Goal: Task Accomplishment & Management: Complete application form

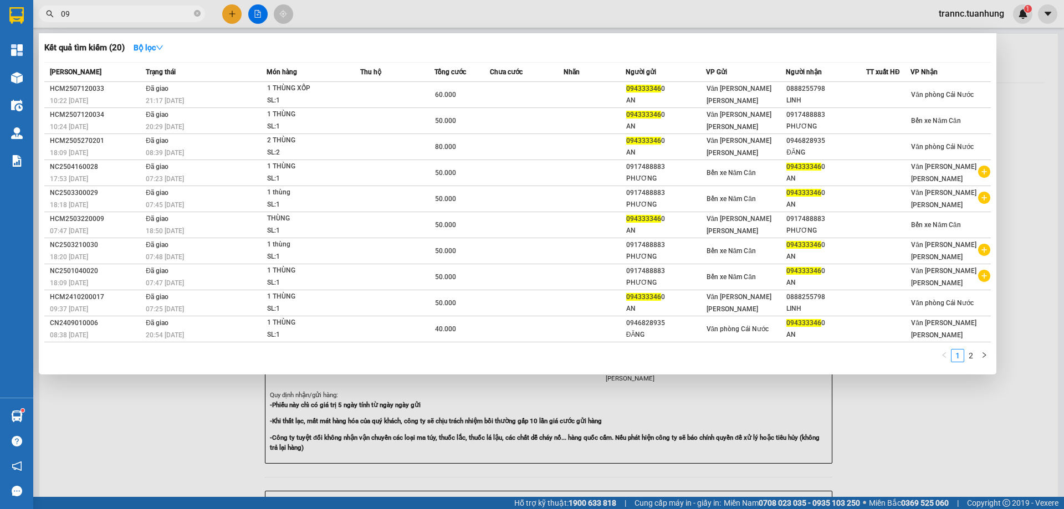
type input "0"
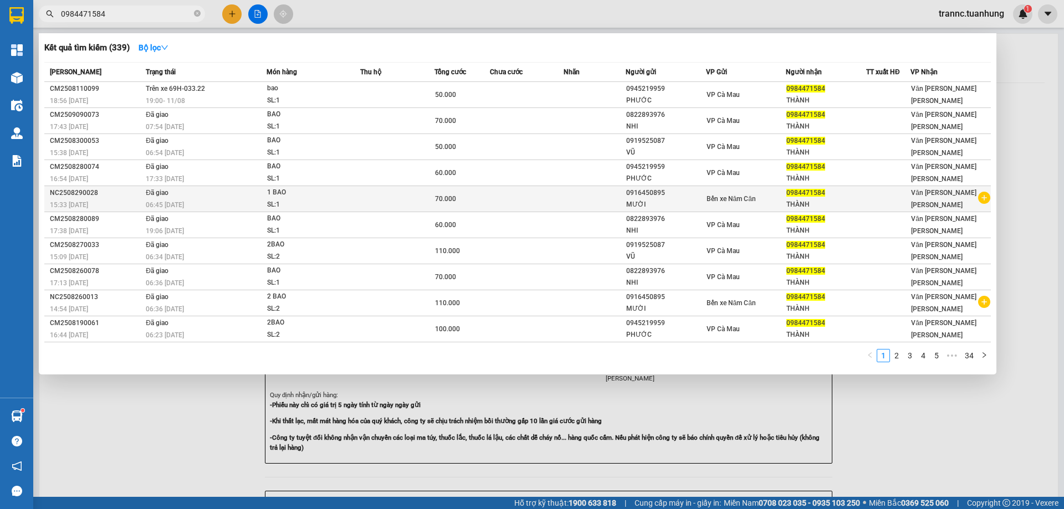
type input "0984471584"
click at [984, 199] on icon "plus-circle" at bounding box center [984, 198] width 12 height 12
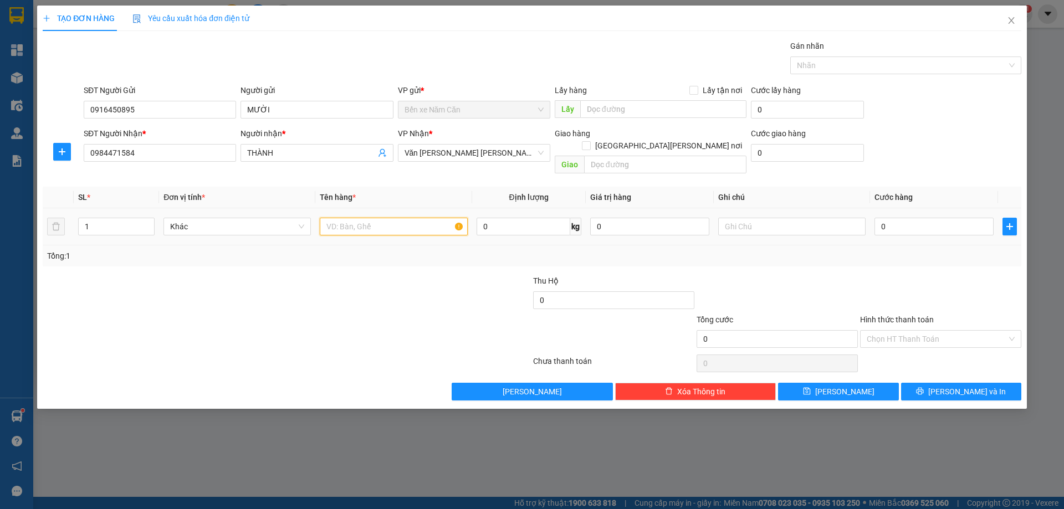
click at [394, 218] on input "text" at bounding box center [393, 227] width 147 height 18
type input "1 BAO"
click at [913, 218] on input "0" at bounding box center [934, 227] width 119 height 18
type input "7"
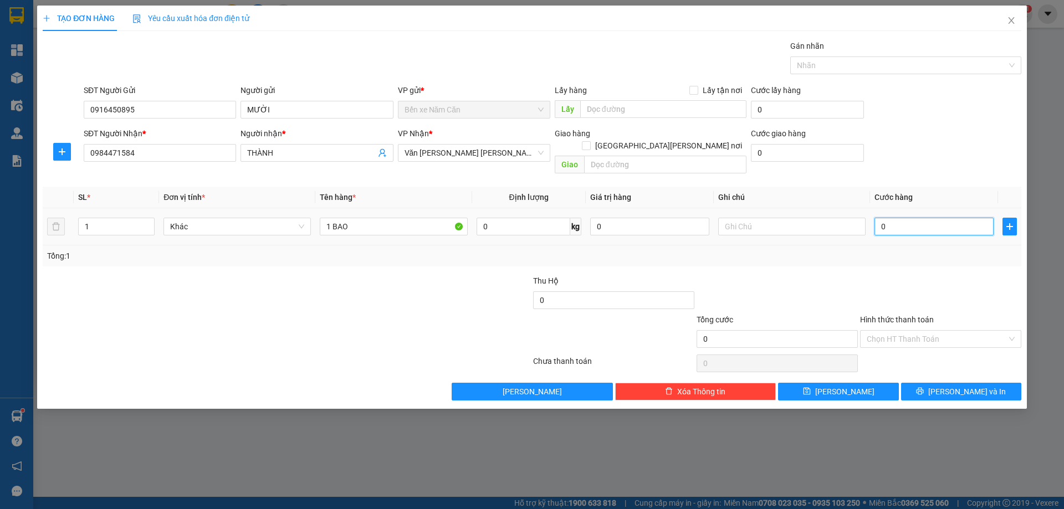
type input "7"
type input "70"
type input "7"
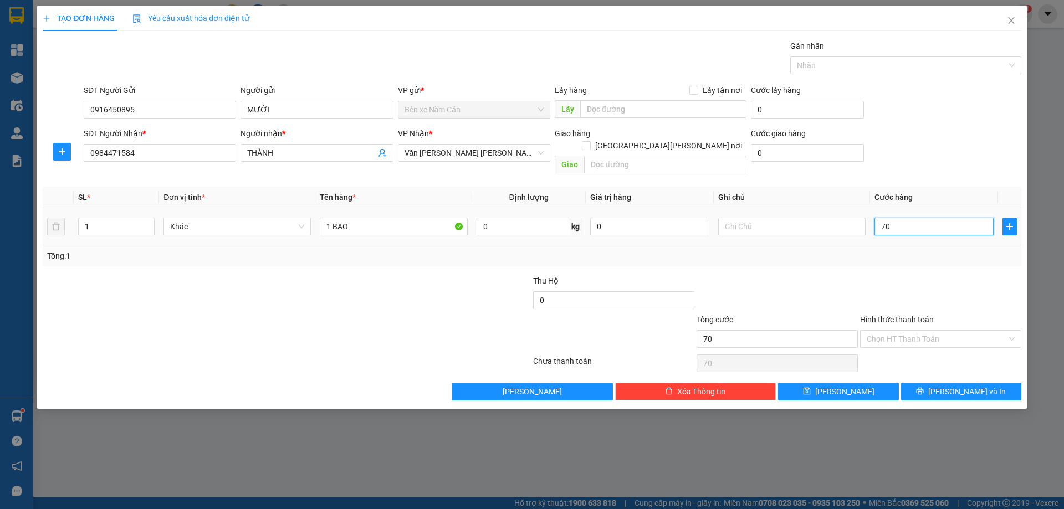
type input "7"
type input "0"
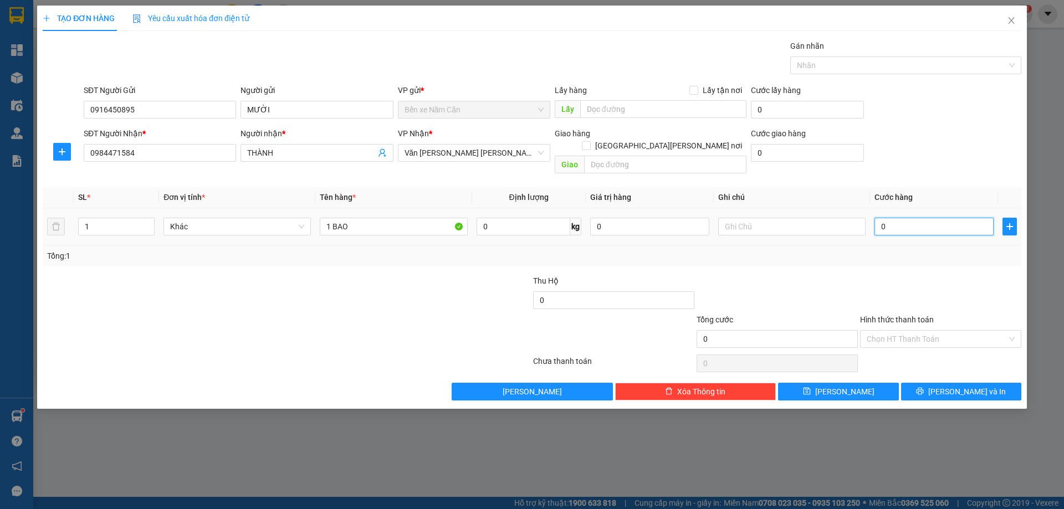
type input "0"
click at [329, 218] on input "1 BAO" at bounding box center [393, 227] width 147 height 18
click at [332, 218] on input "1 BAO" at bounding box center [393, 227] width 147 height 18
type input "2 BAO"
click at [135, 218] on input "1" at bounding box center [116, 226] width 75 height 17
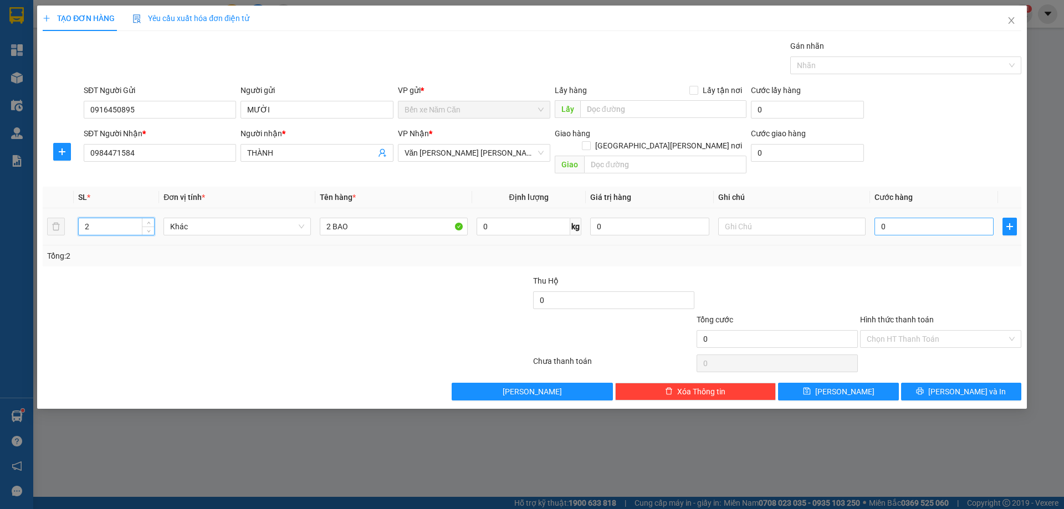
type input "2"
click at [911, 218] on input "0" at bounding box center [934, 227] width 119 height 18
type input "1"
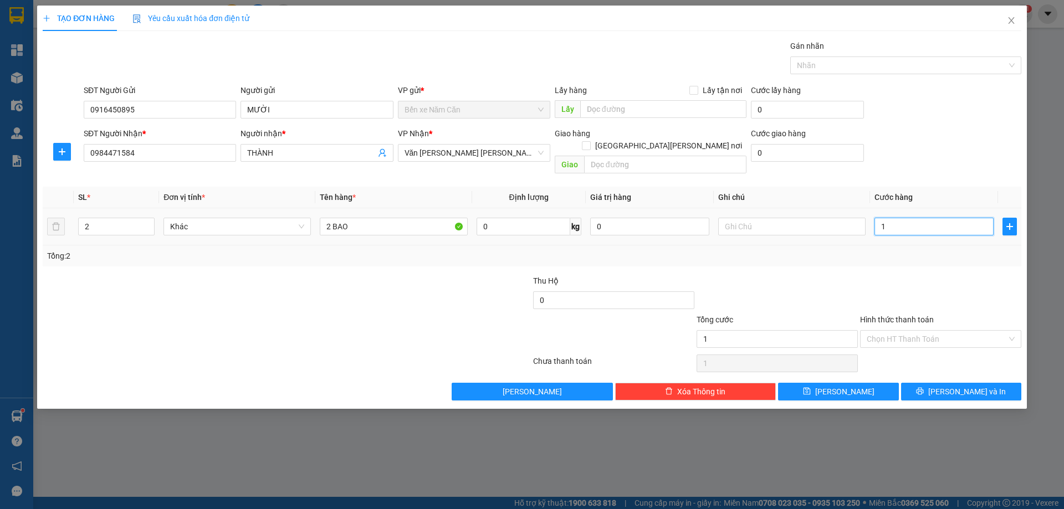
type input "14"
type input "140"
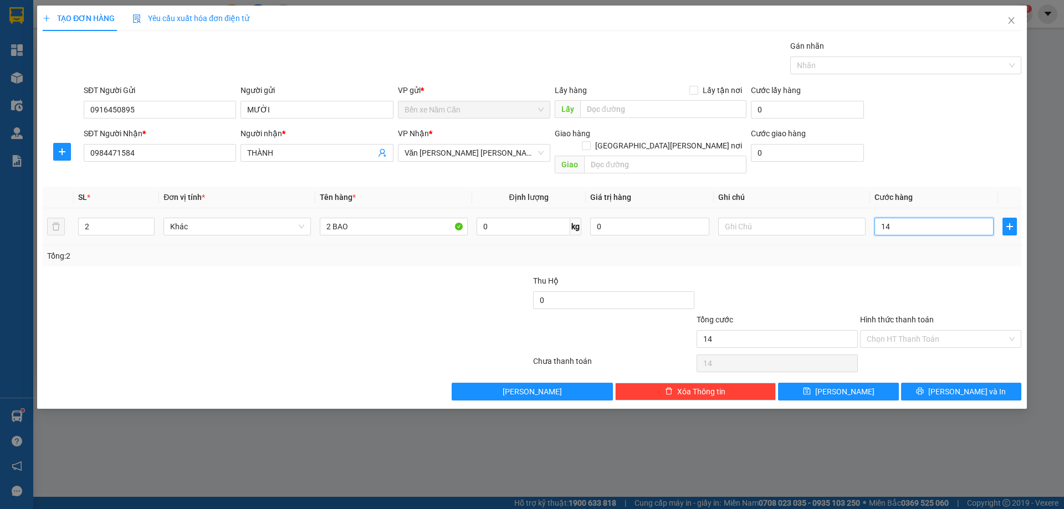
type input "140"
type input "140.000"
click at [921, 250] on div "Tổng: 2" at bounding box center [532, 256] width 970 height 12
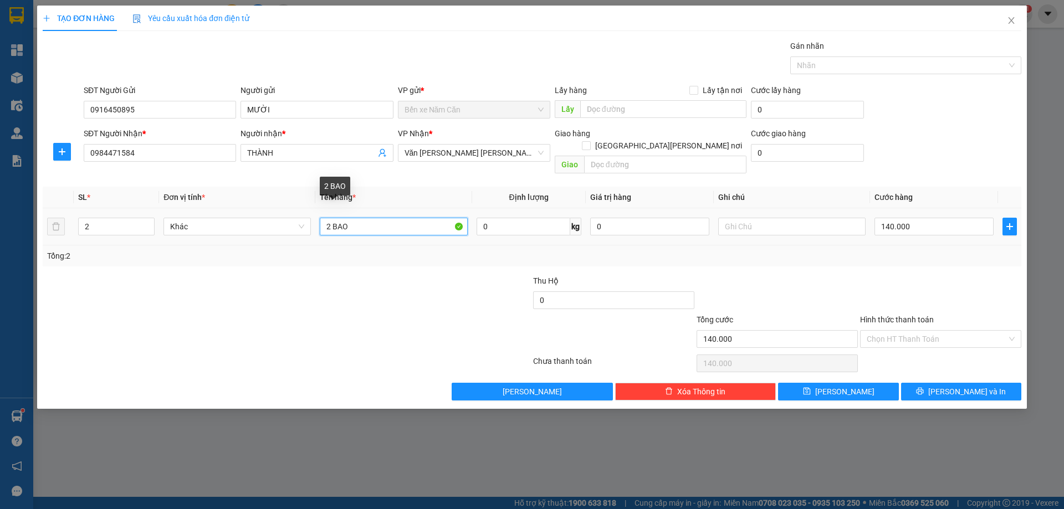
click at [387, 218] on input "2 BAO" at bounding box center [393, 227] width 147 height 18
click at [383, 218] on input "2 BAO" at bounding box center [393, 227] width 147 height 18
click at [851, 253] on div "Tổng: 2" at bounding box center [532, 256] width 979 height 21
click at [931, 218] on input "140.000" at bounding box center [934, 227] width 119 height 18
click at [938, 275] on div at bounding box center [941, 294] width 164 height 39
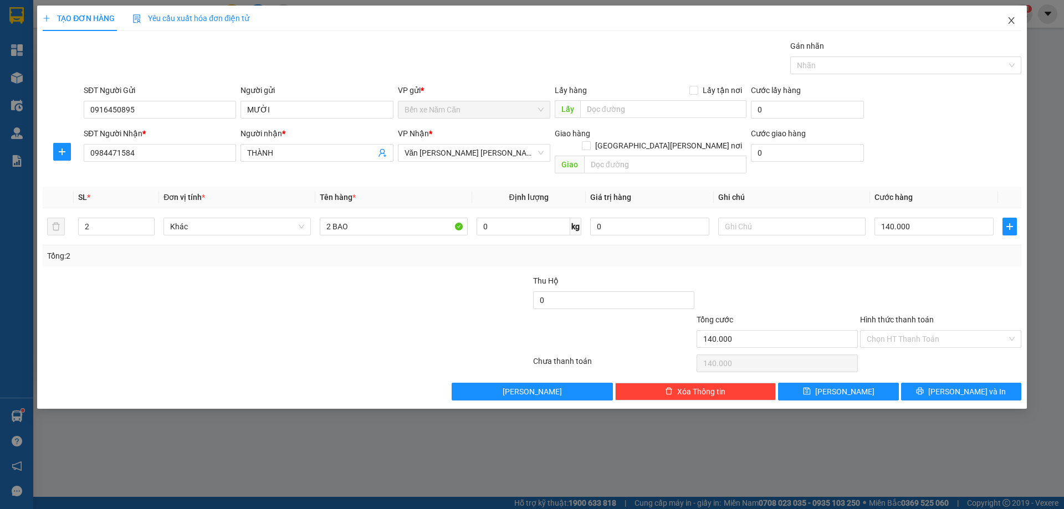
click at [1009, 22] on icon "close" at bounding box center [1011, 20] width 9 height 9
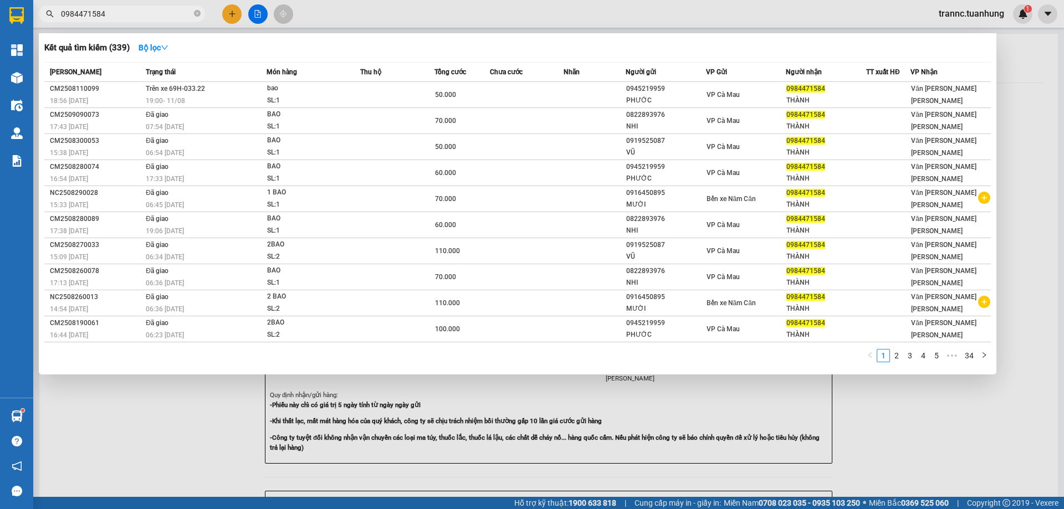
click at [932, 443] on div at bounding box center [532, 254] width 1064 height 509
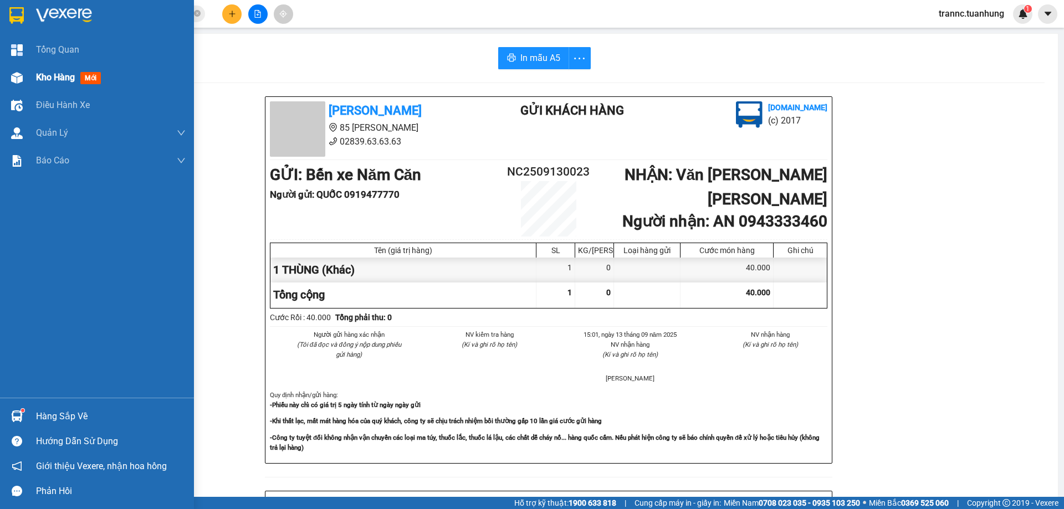
click at [90, 76] on span "mới" at bounding box center [90, 78] width 21 height 12
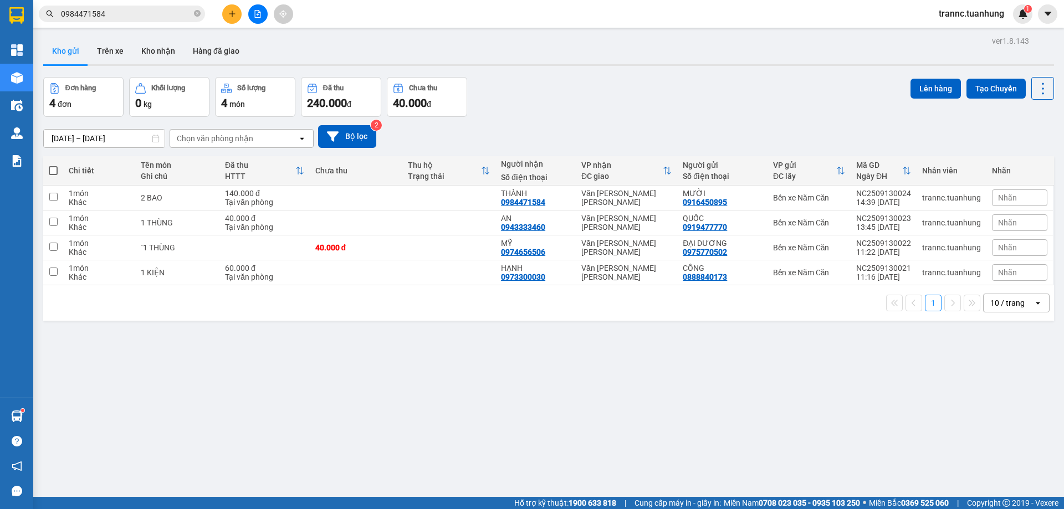
click at [171, 15] on input "0984471584" at bounding box center [126, 14] width 131 height 12
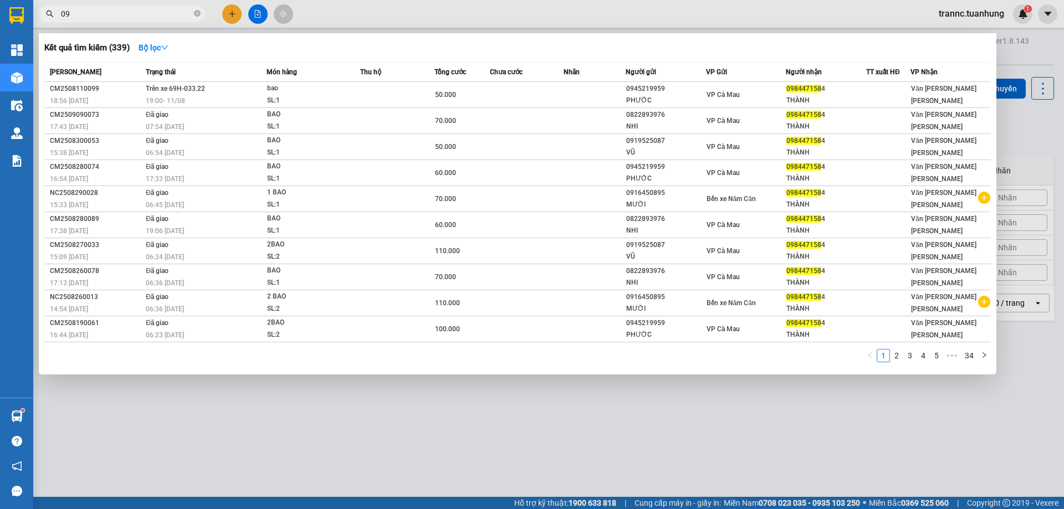
type input "0"
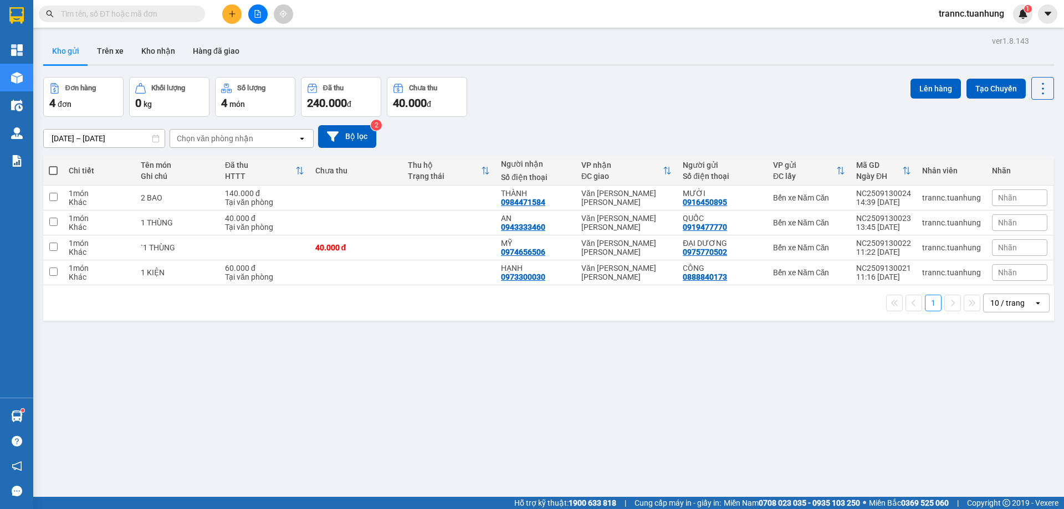
click at [187, 16] on input "text" at bounding box center [126, 14] width 131 height 12
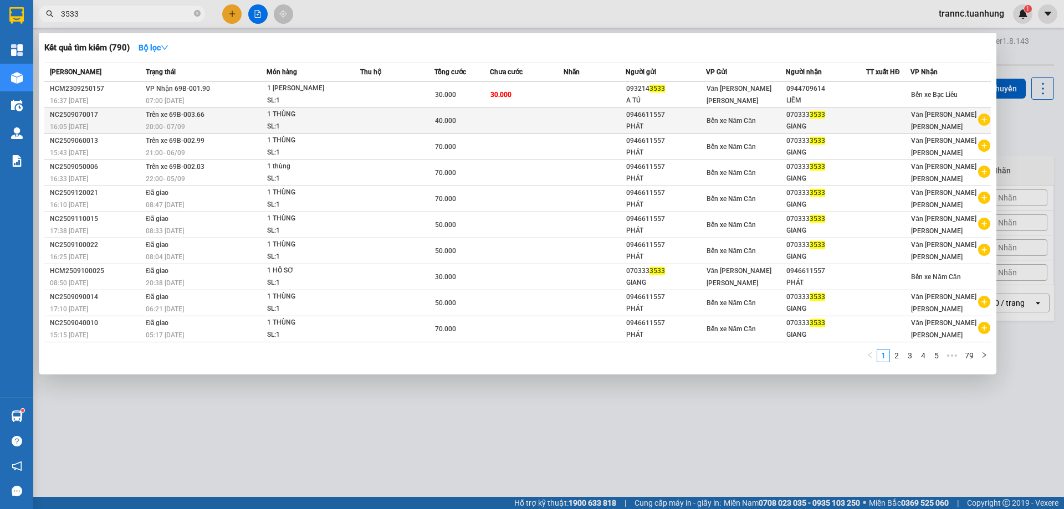
type input "3533"
click at [986, 121] on icon "plus-circle" at bounding box center [984, 120] width 12 height 12
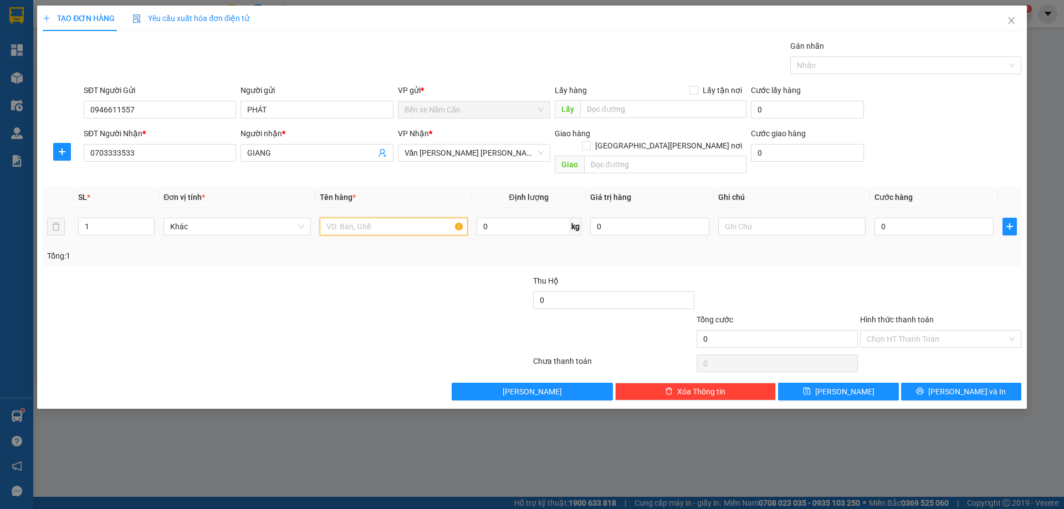
click at [346, 218] on input "text" at bounding box center [393, 227] width 147 height 18
type input "1 THÙNG"
click at [907, 218] on input "0" at bounding box center [934, 227] width 119 height 18
type input "5"
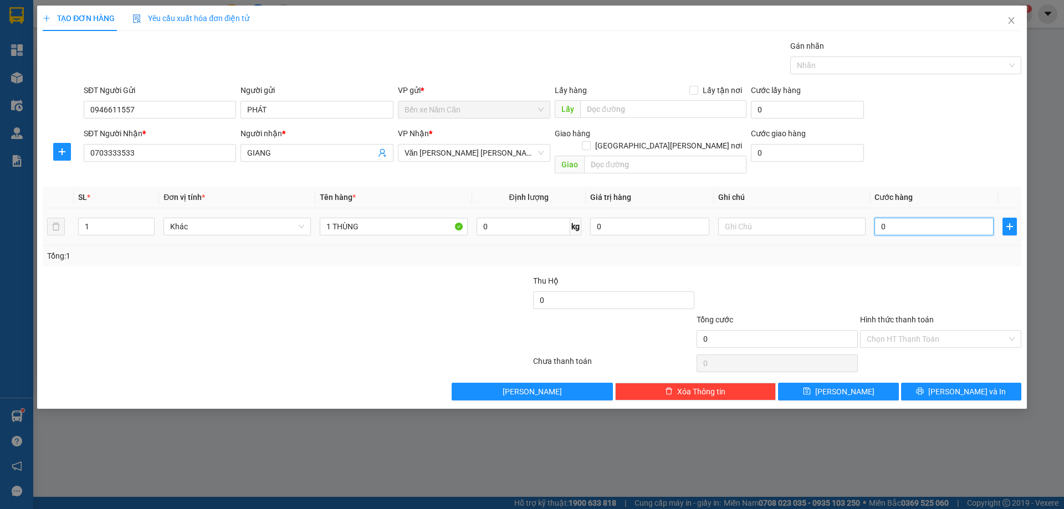
type input "5"
type input "50"
type input "50.000"
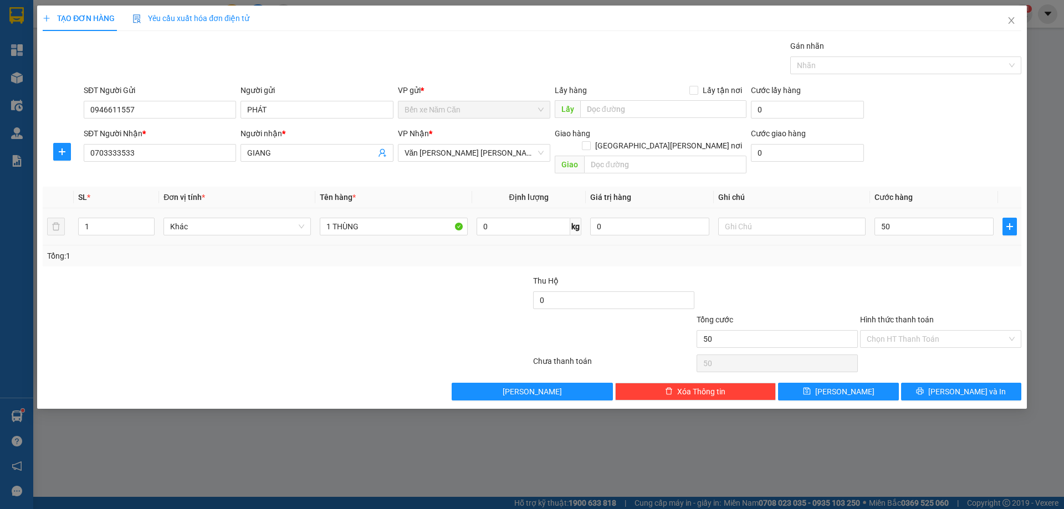
type input "50.000"
click at [899, 275] on div at bounding box center [941, 294] width 164 height 39
drag, startPoint x: 923, startPoint y: 326, endPoint x: 923, endPoint y: 341, distance: 14.4
click at [923, 331] on input "Hình thức thanh toán" at bounding box center [937, 339] width 140 height 17
click at [921, 350] on div "Tại văn phòng" at bounding box center [941, 349] width 148 height 12
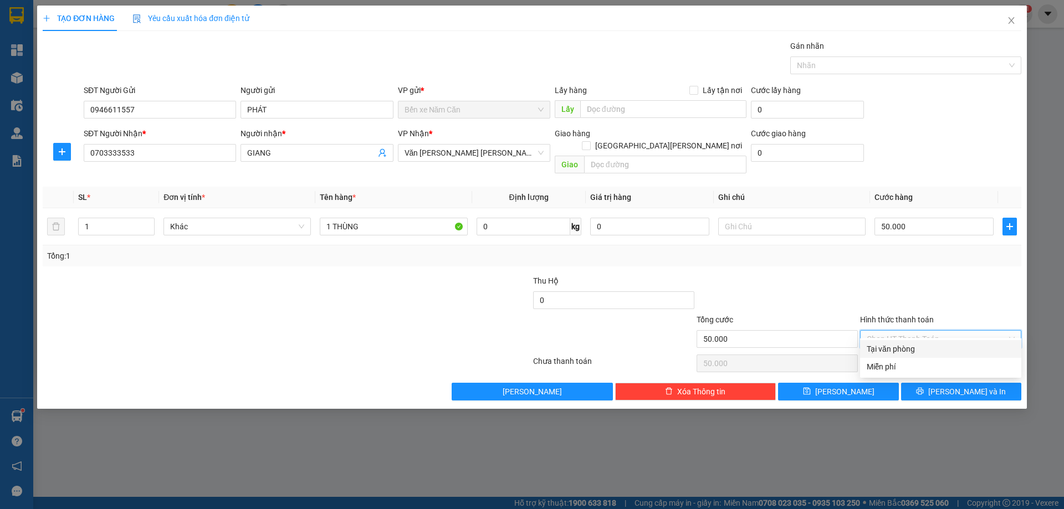
type input "0"
click at [924, 387] on icon "printer" at bounding box center [920, 391] width 8 height 8
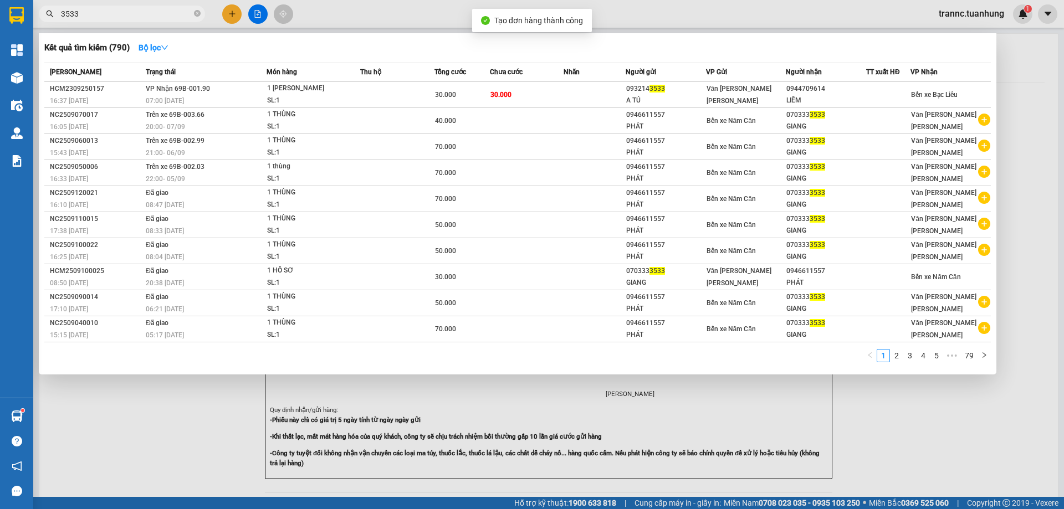
click at [1035, 394] on div at bounding box center [532, 254] width 1064 height 509
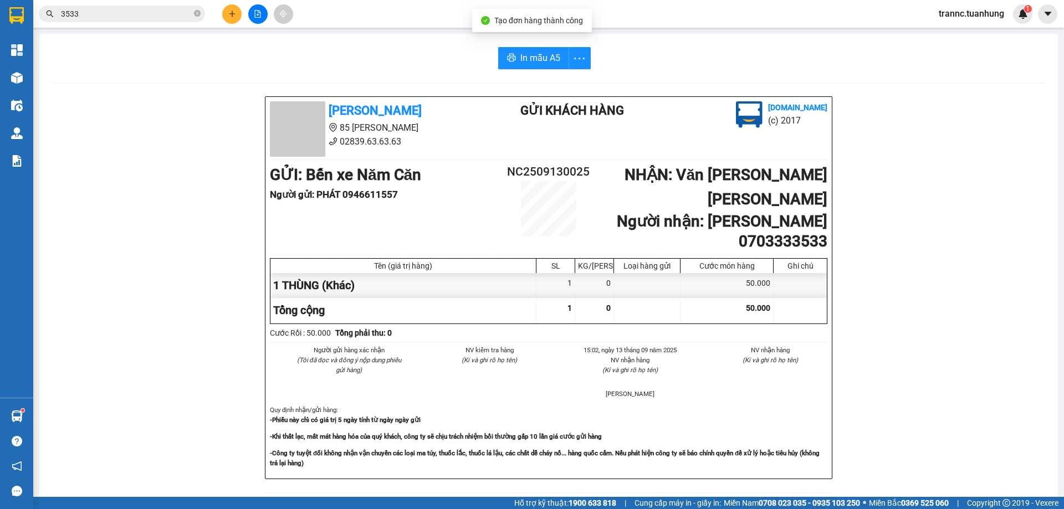
click at [535, 47] on div "In mẫu A5 [PERSON_NAME] 85 [PERSON_NAME] 02839.63.63.63 Gửi khách hàng [DOMAIN_…" at bounding box center [548, 473] width 1019 height 879
click at [535, 57] on span "In mẫu A5" at bounding box center [540, 58] width 40 height 14
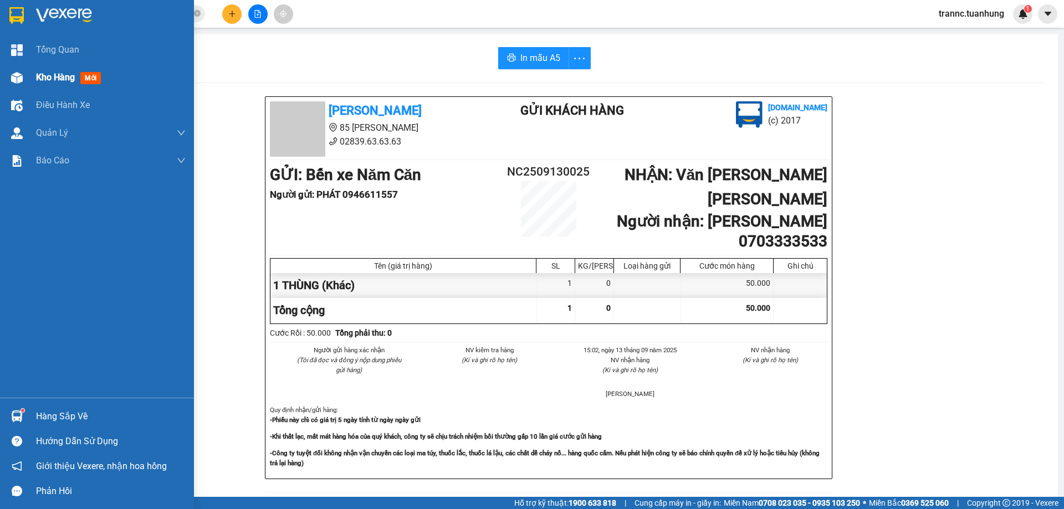
click at [93, 79] on span "mới" at bounding box center [90, 78] width 21 height 12
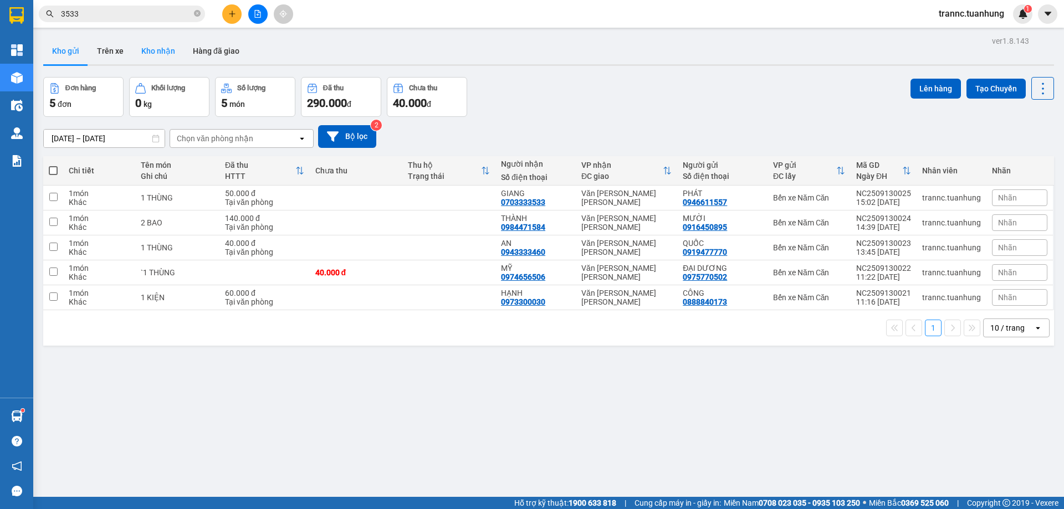
click at [154, 57] on button "Kho nhận" at bounding box center [158, 51] width 52 height 27
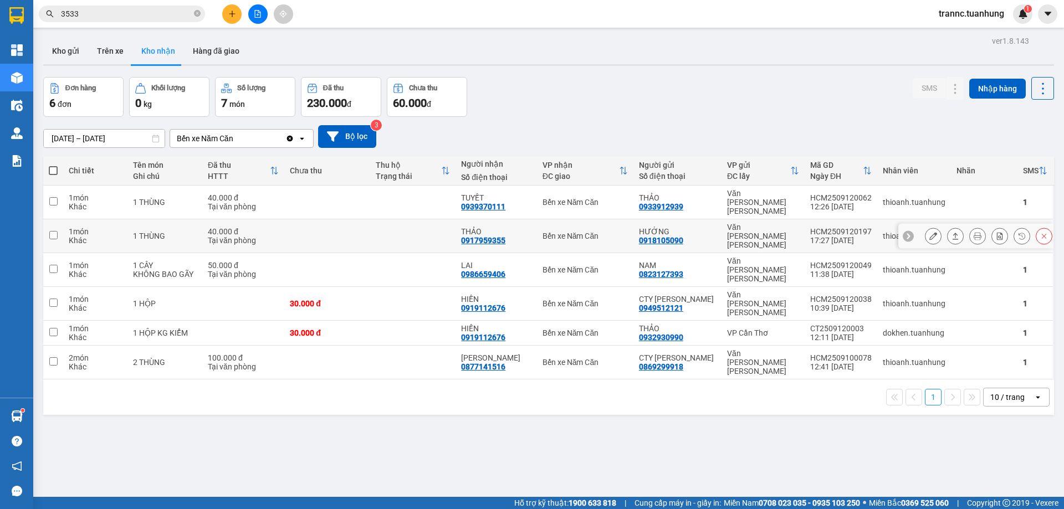
click at [490, 227] on div "THẢO" at bounding box center [496, 231] width 70 height 9
checkbox input "true"
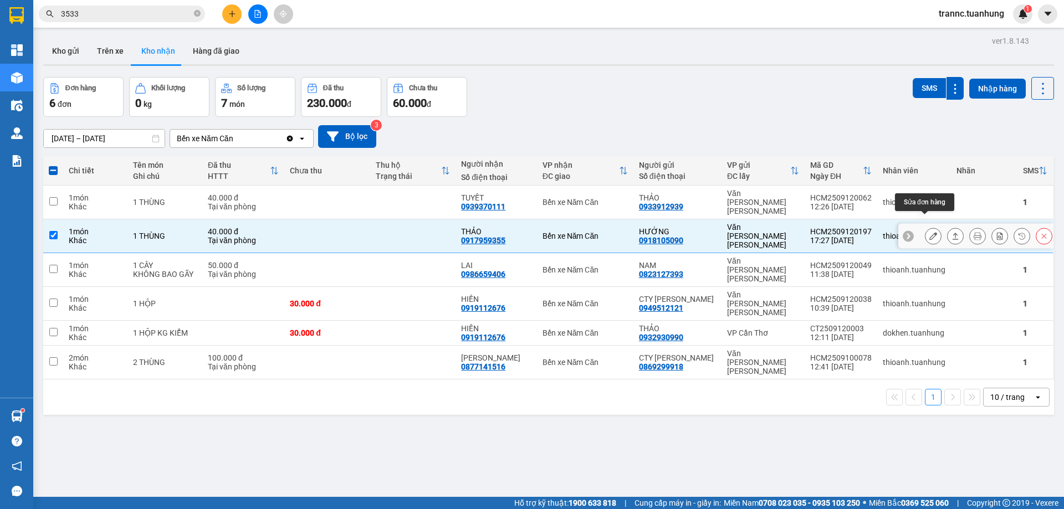
click at [929, 232] on icon at bounding box center [933, 236] width 8 height 8
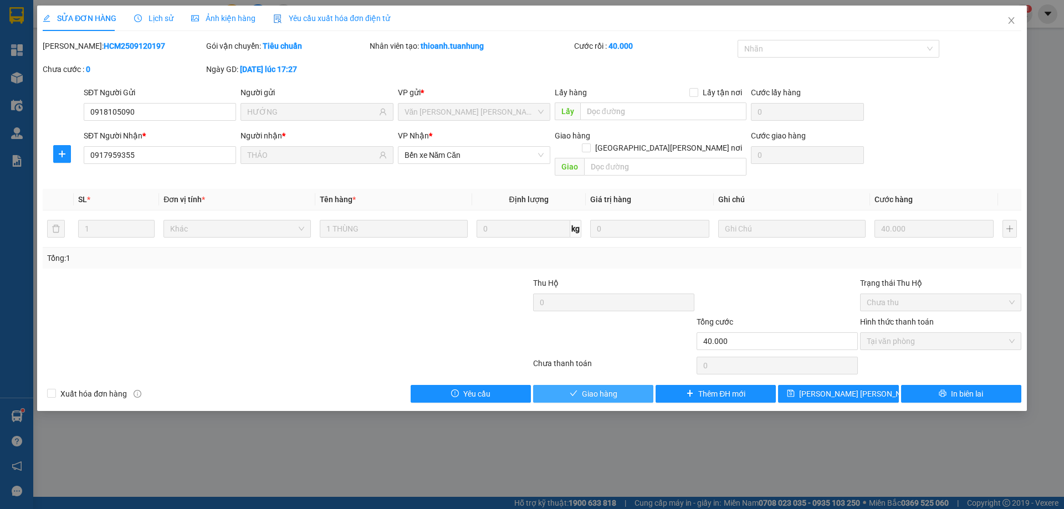
click at [611, 388] on span "Giao hàng" at bounding box center [599, 394] width 35 height 12
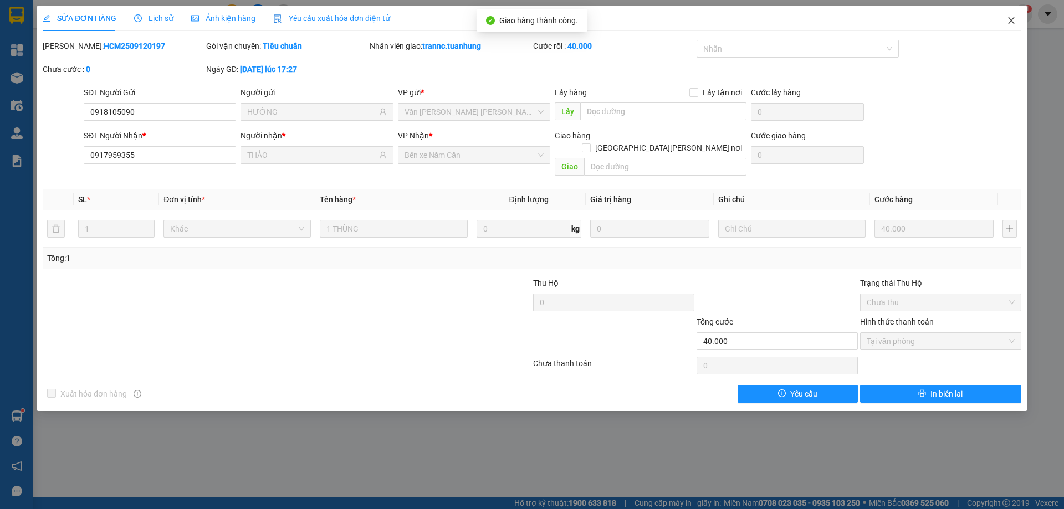
click at [1010, 22] on icon "close" at bounding box center [1011, 20] width 9 height 9
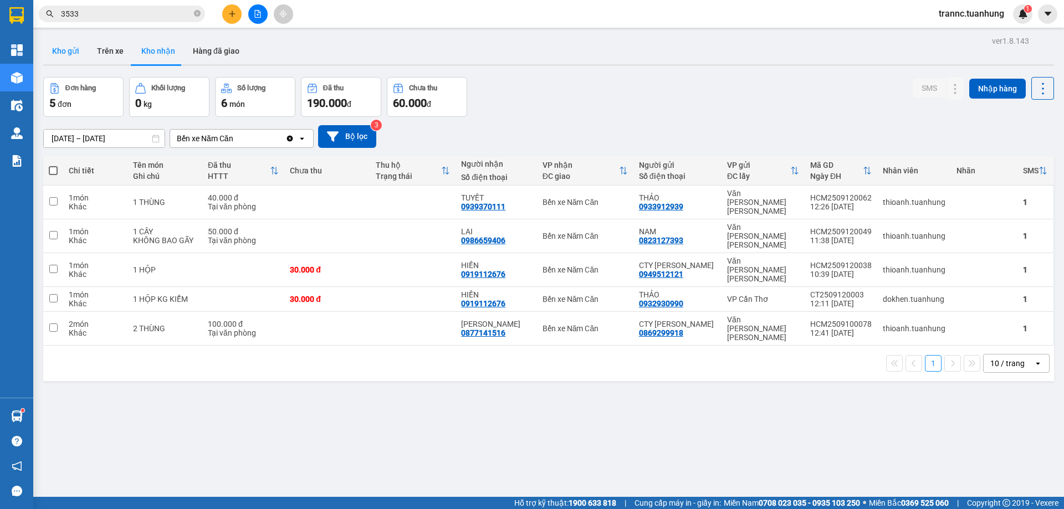
click at [57, 45] on button "Kho gửi" at bounding box center [65, 51] width 45 height 27
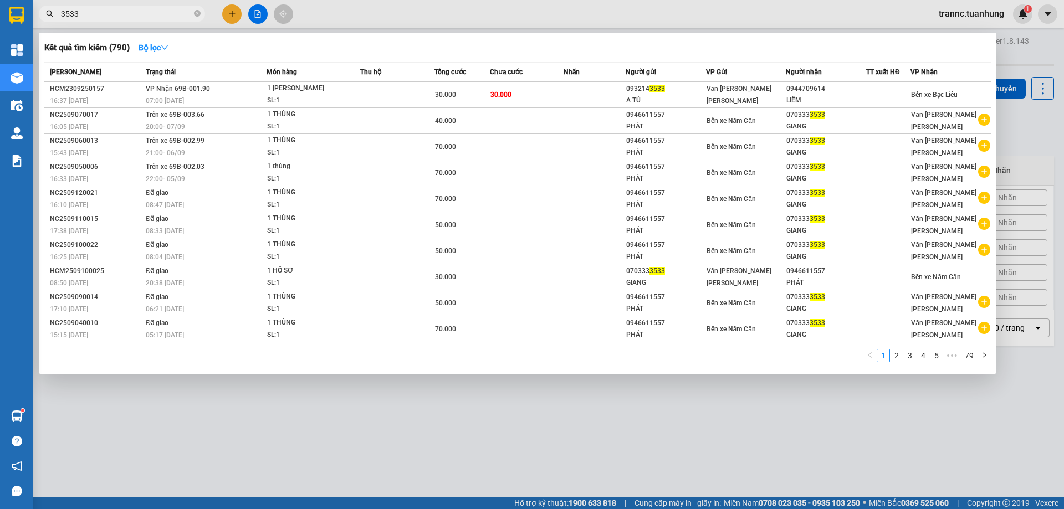
click at [150, 18] on input "3533" at bounding box center [126, 14] width 131 height 12
type input "3"
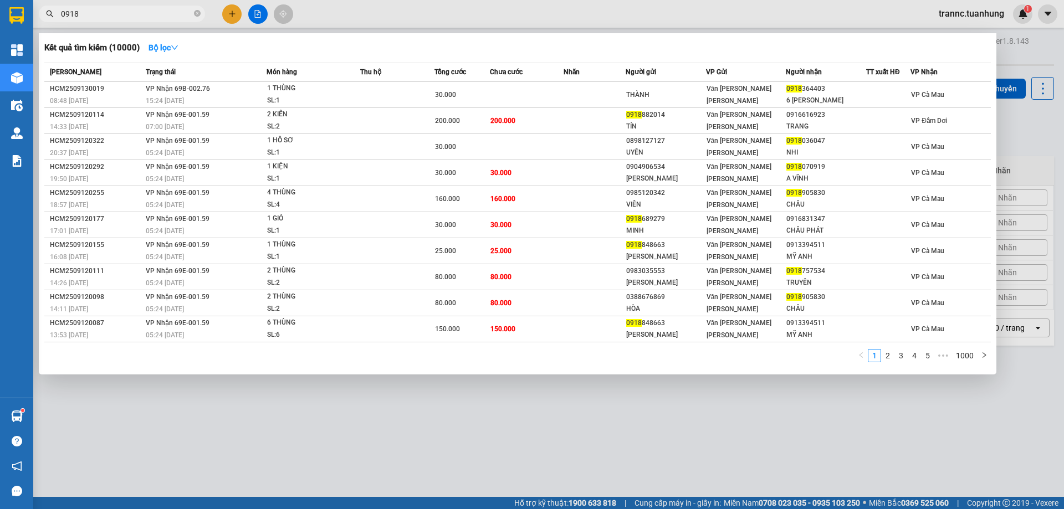
click at [168, 17] on input "0918" at bounding box center [126, 14] width 131 height 12
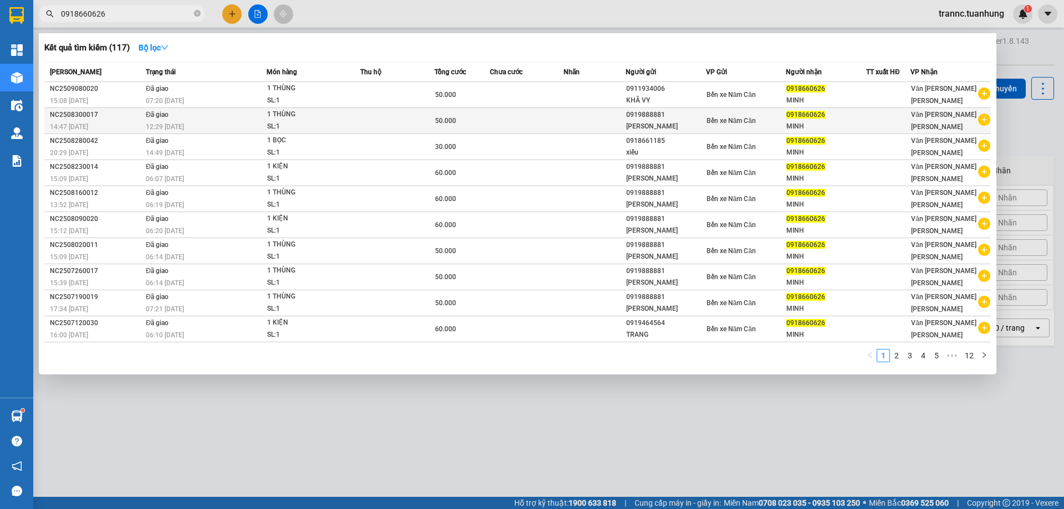
type input "0918660626"
click at [982, 119] on icon "plus-circle" at bounding box center [984, 120] width 12 height 12
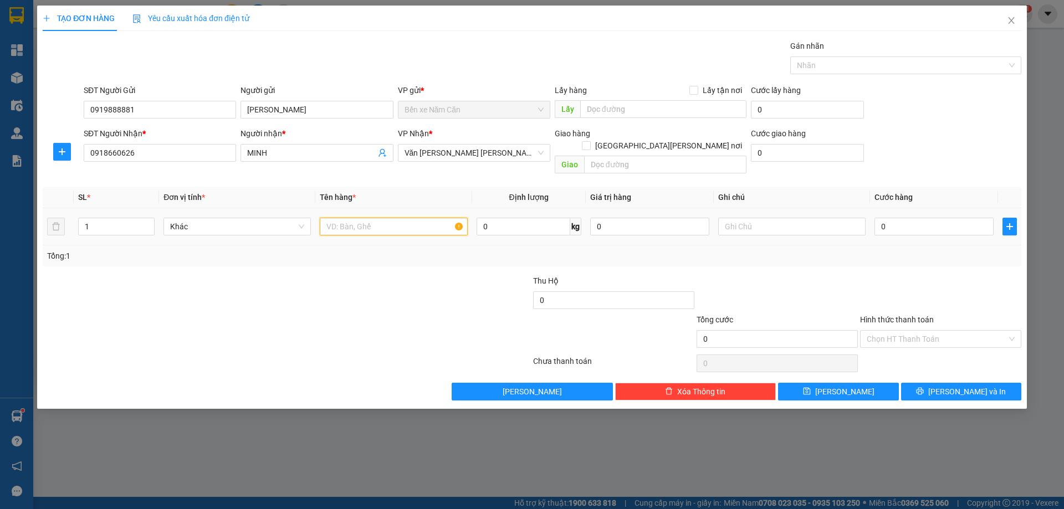
click at [408, 218] on input "text" at bounding box center [393, 227] width 147 height 18
type input "1 KIỆN"
click at [890, 218] on input "0" at bounding box center [934, 227] width 119 height 18
type input "6"
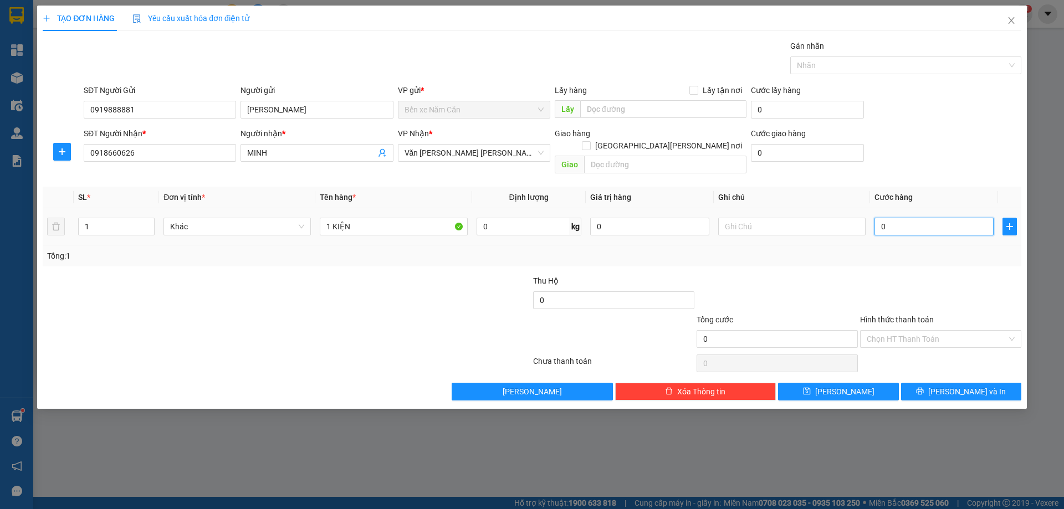
type input "6"
click at [892, 253] on div "Tổng: 1" at bounding box center [532, 256] width 979 height 21
click at [928, 383] on button "[PERSON_NAME] và In" at bounding box center [961, 392] width 120 height 18
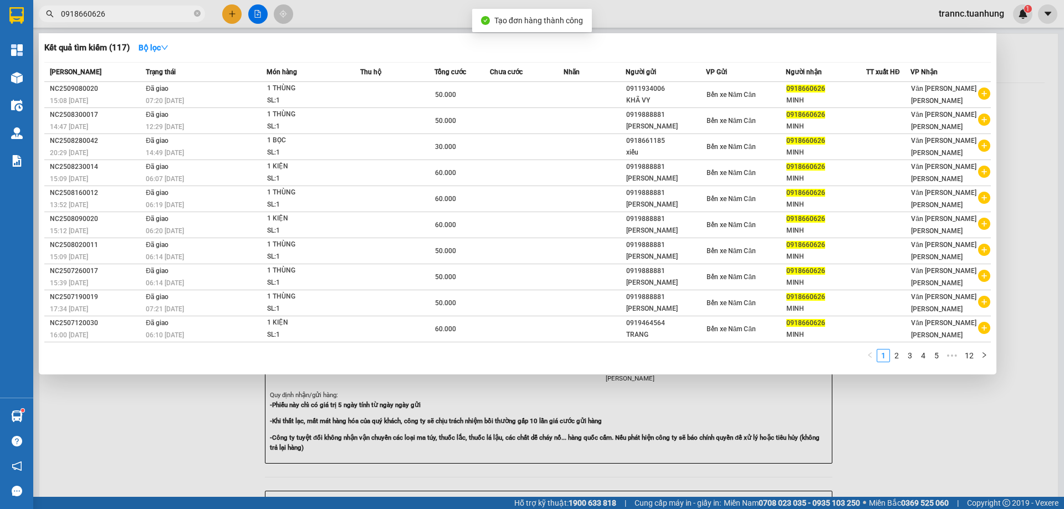
click at [892, 412] on div at bounding box center [532, 254] width 1064 height 509
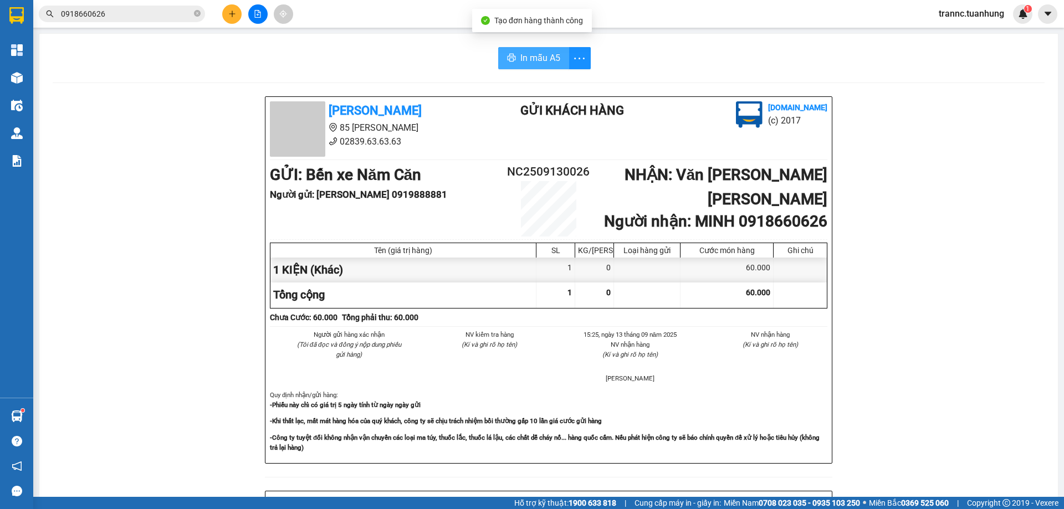
click at [532, 49] on button "In mẫu A5" at bounding box center [533, 58] width 71 height 22
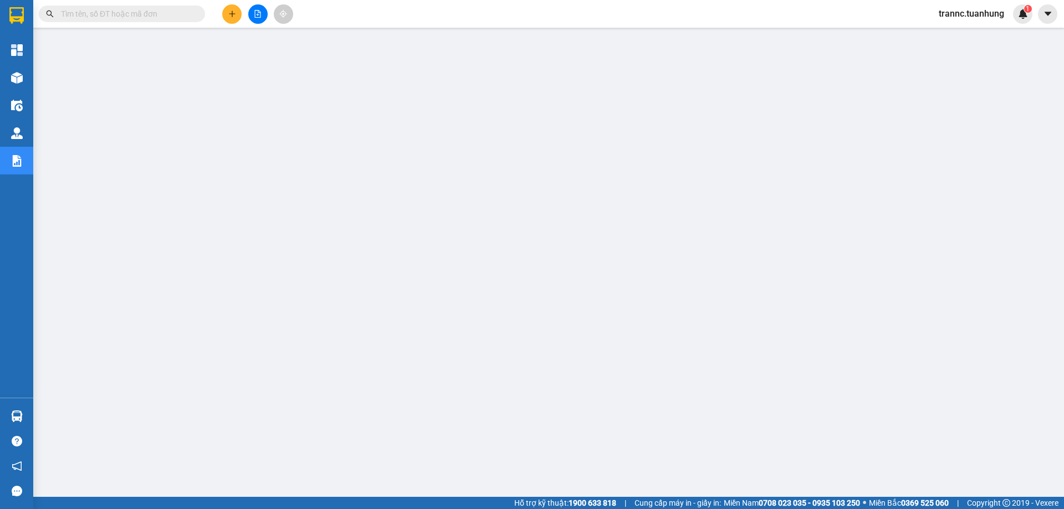
click at [170, 15] on input "text" at bounding box center [126, 14] width 131 height 12
click at [147, 15] on input "text" at bounding box center [126, 14] width 131 height 12
click at [178, 15] on input "text" at bounding box center [126, 14] width 131 height 12
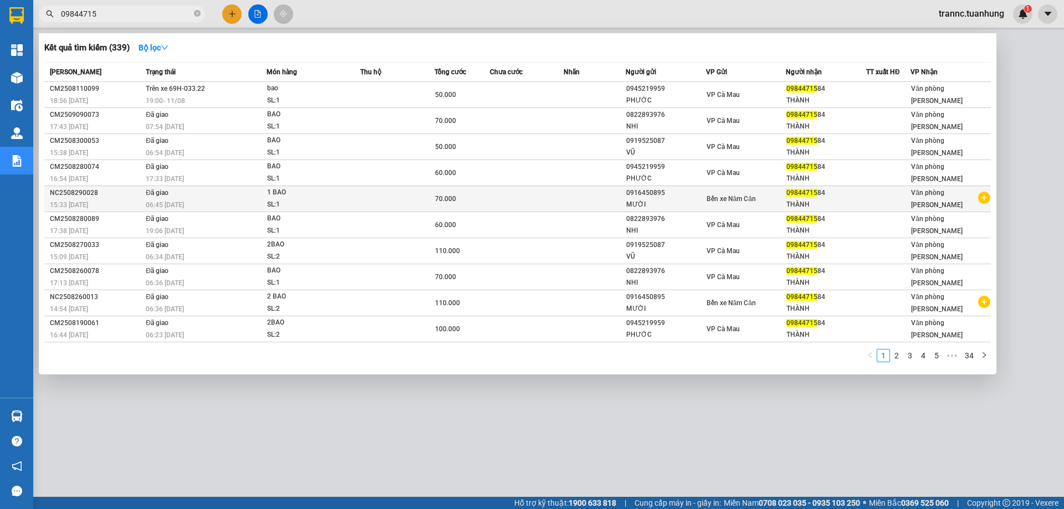
type input "09844715"
click at [983, 199] on icon "plus-circle" at bounding box center [984, 198] width 12 height 12
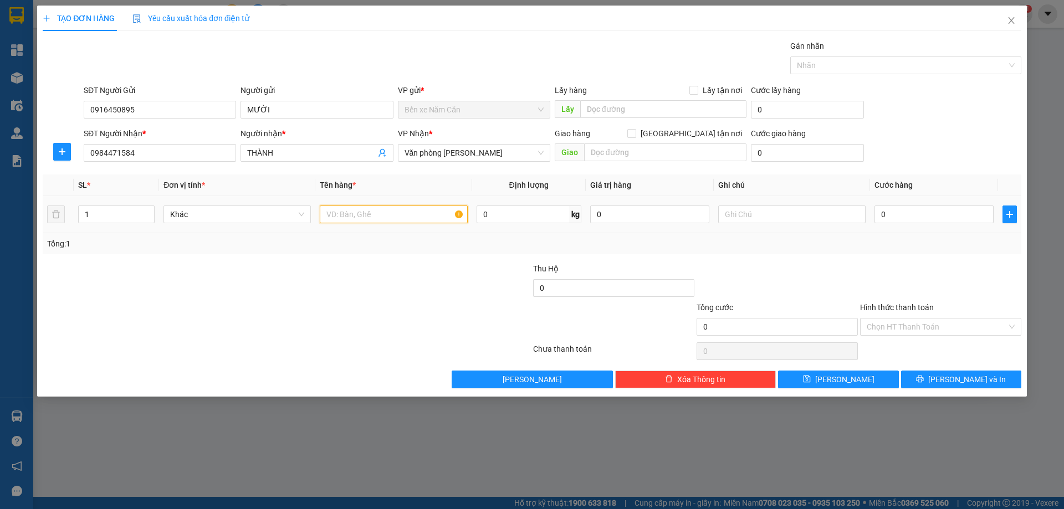
click at [375, 212] on input "text" at bounding box center [393, 215] width 147 height 18
type input "2 BAO"
click at [902, 207] on input "0" at bounding box center [934, 215] width 119 height 18
type input "1"
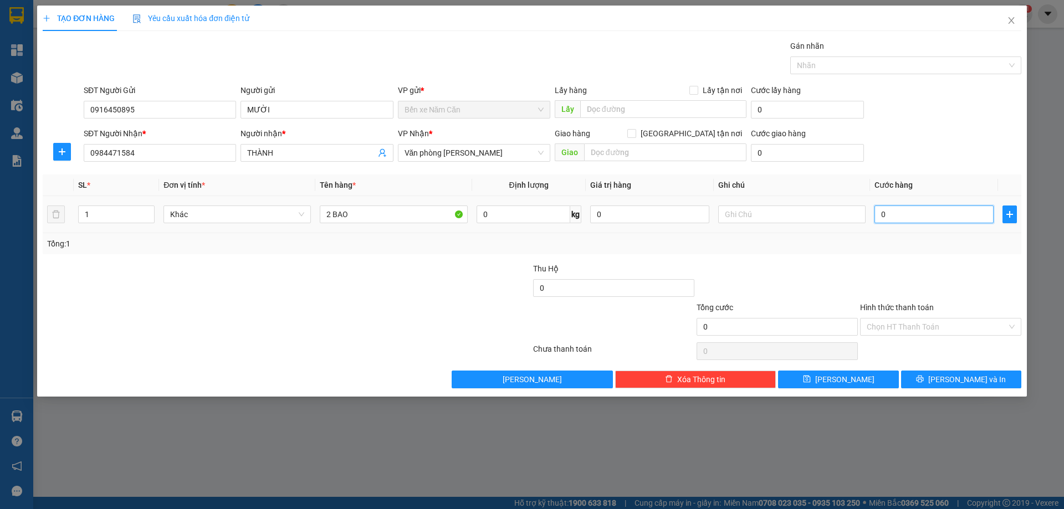
type input "1"
type input "14"
type input "140"
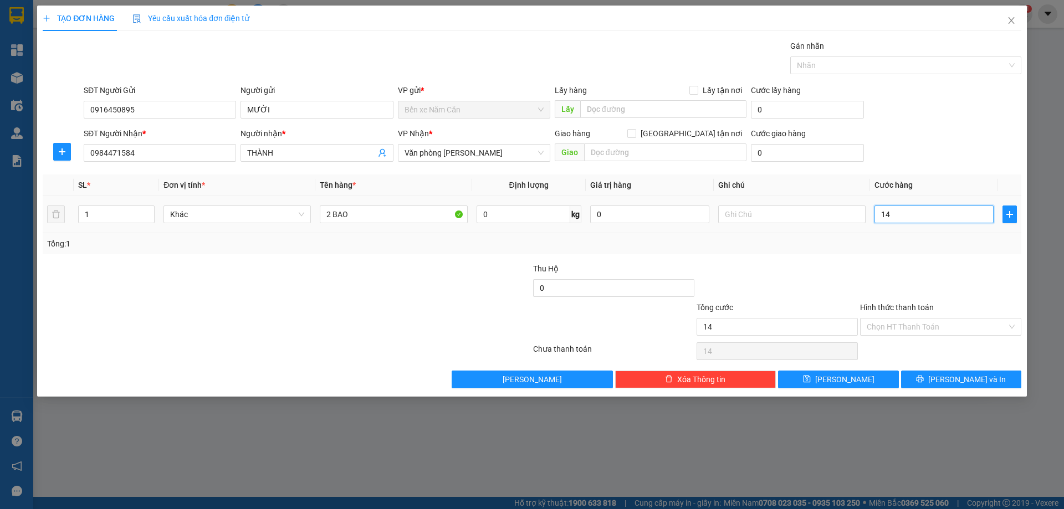
type input "140"
type input "140.000"
click at [920, 251] on div "Tổng: 1" at bounding box center [532, 243] width 979 height 21
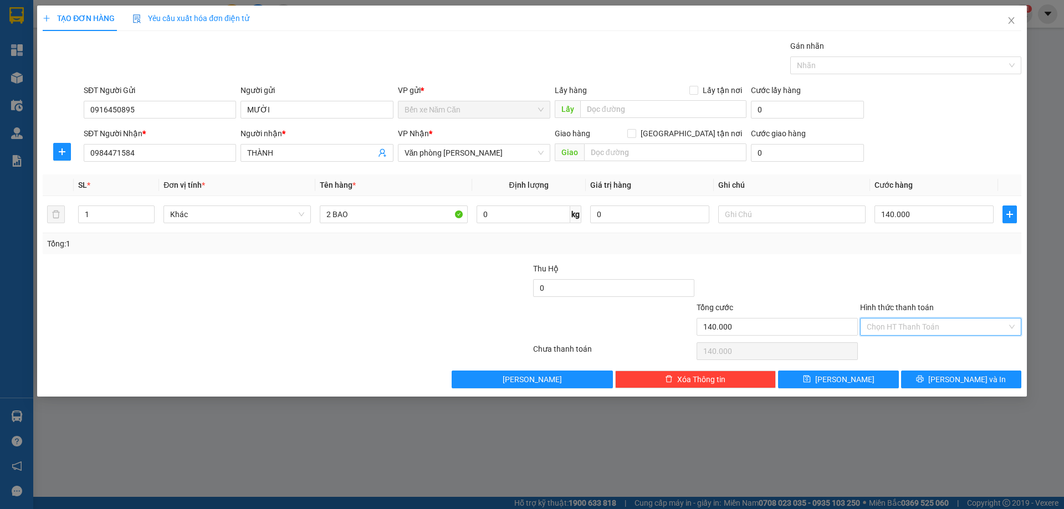
click at [908, 328] on input "Hình thức thanh toán" at bounding box center [937, 327] width 140 height 17
click at [905, 347] on div "Tại văn phòng" at bounding box center [941, 349] width 148 height 12
type input "0"
click at [963, 379] on span "[PERSON_NAME] và In" at bounding box center [967, 380] width 78 height 12
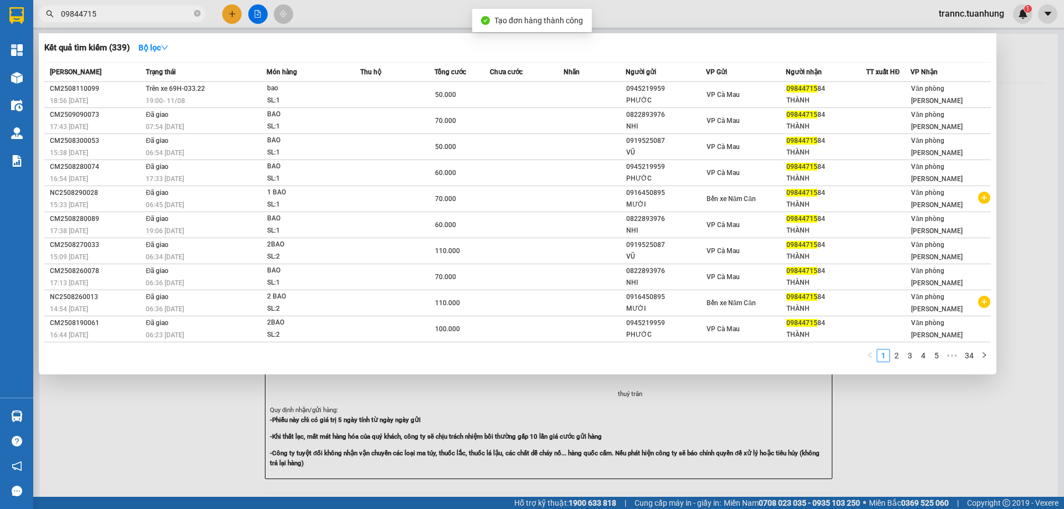
click at [901, 430] on div at bounding box center [532, 254] width 1064 height 509
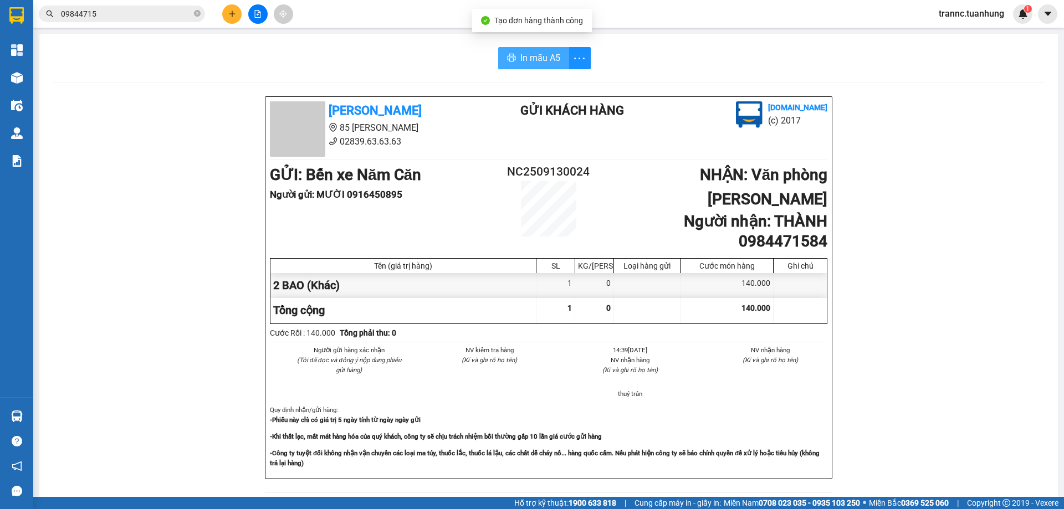
click at [534, 55] on span "In mẫu A5" at bounding box center [540, 58] width 40 height 14
click at [542, 58] on span "In mẫu A5" at bounding box center [540, 58] width 40 height 14
